Goal: Information Seeking & Learning: Understand process/instructions

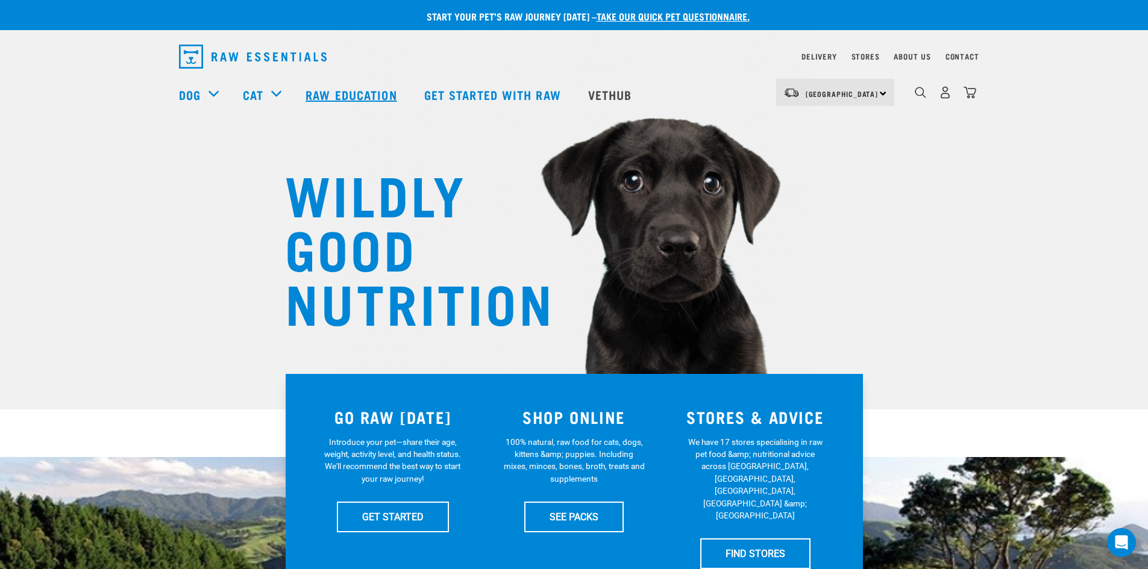
click at [332, 92] on link "Raw Education" at bounding box center [352, 94] width 118 height 48
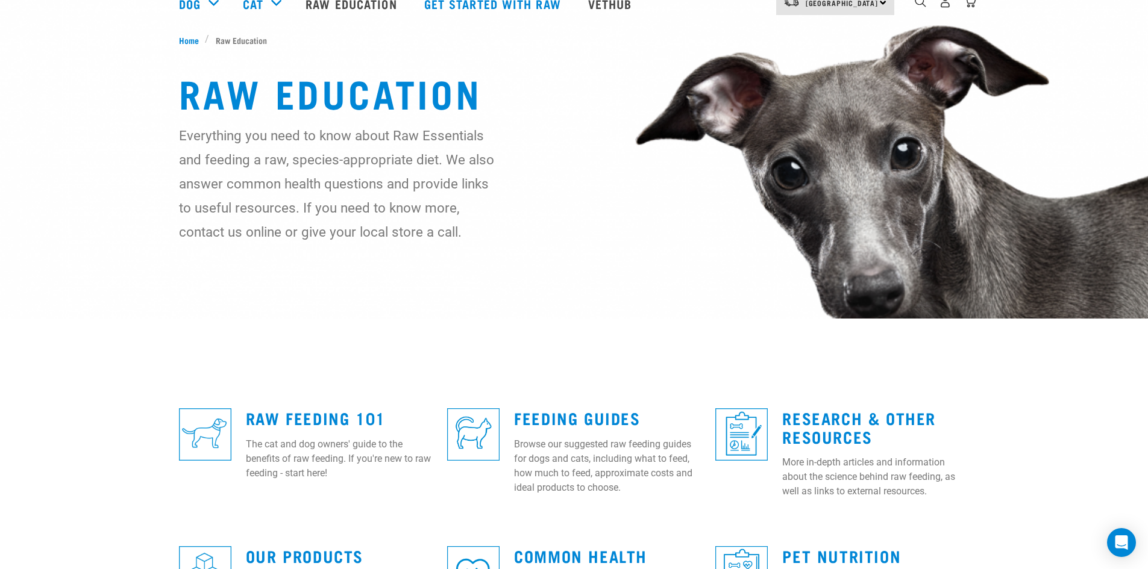
scroll to position [181, 0]
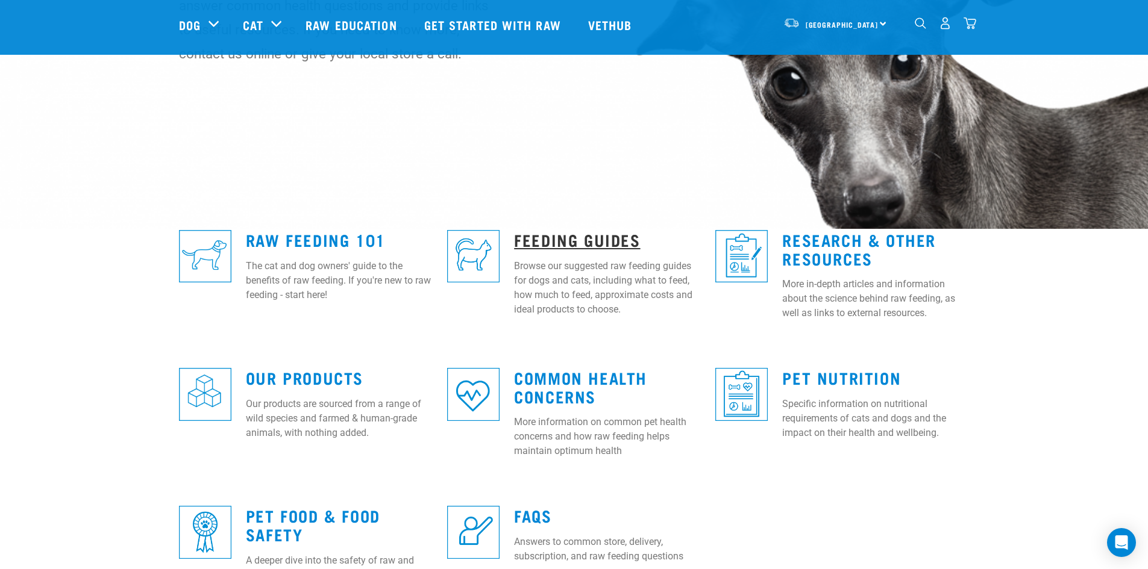
click at [602, 235] on link "Feeding Guides" at bounding box center [577, 239] width 126 height 9
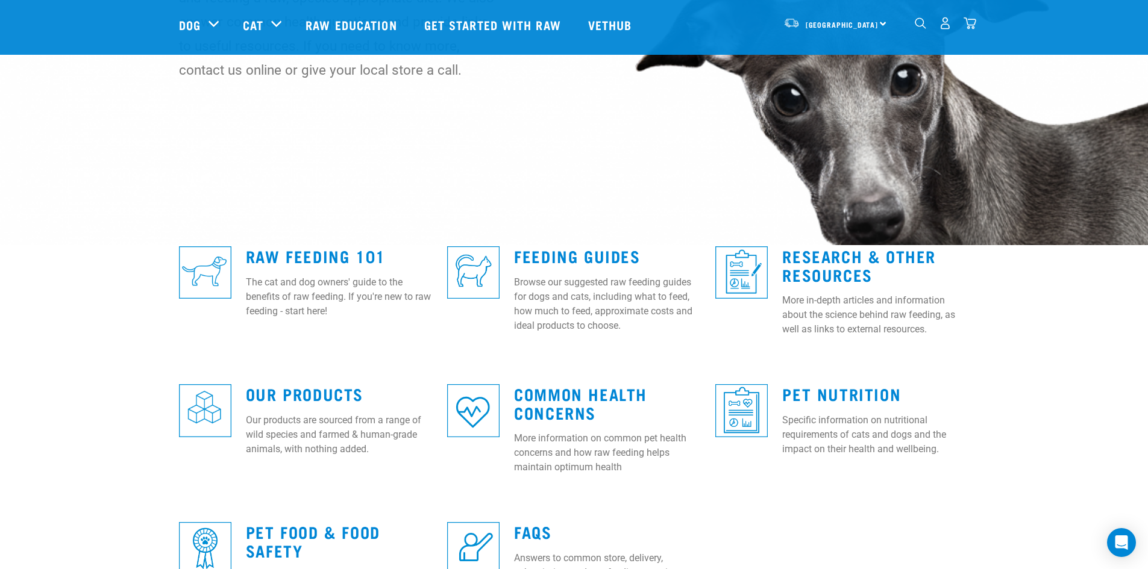
scroll to position [120, 0]
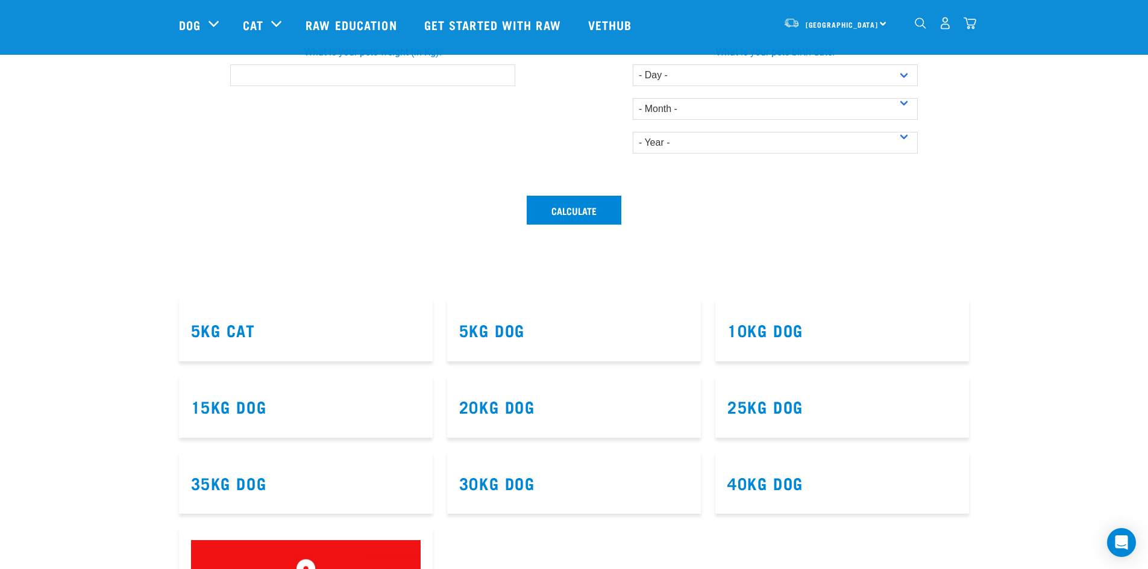
scroll to position [602, 0]
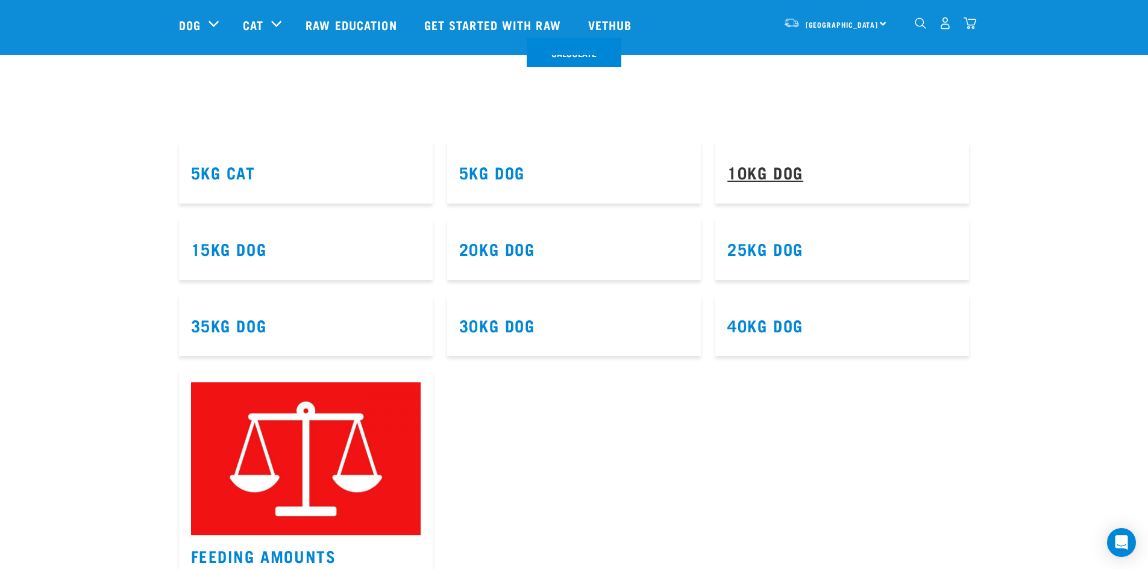
click at [781, 177] on link "10kg Dog" at bounding box center [765, 171] width 76 height 9
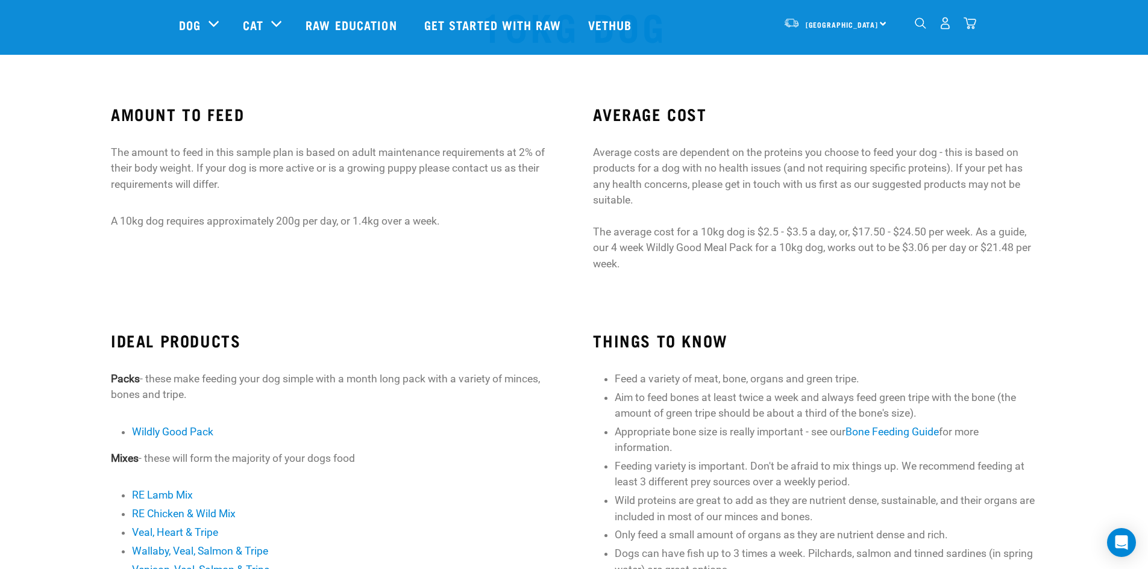
scroll to position [60, 0]
